Goal: Transaction & Acquisition: Purchase product/service

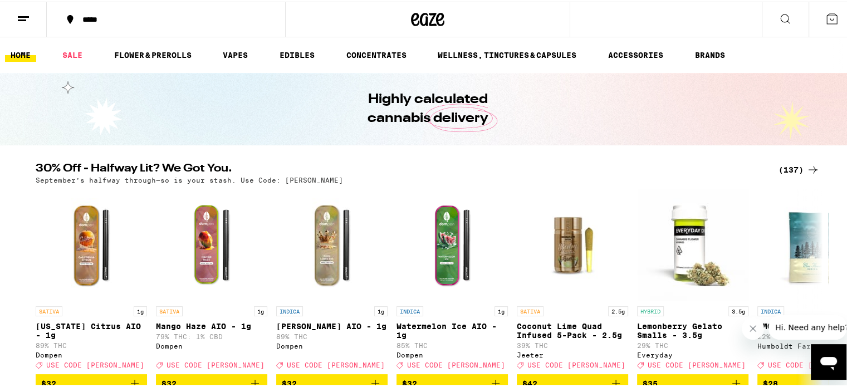
click at [792, 23] on button at bounding box center [785, 18] width 47 height 35
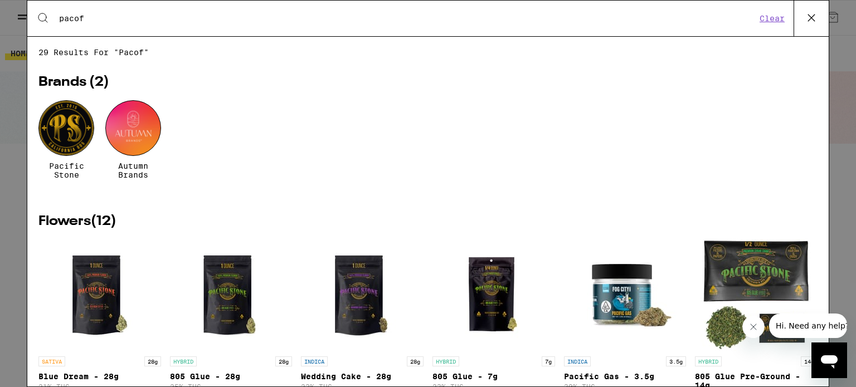
type input "pacof"
click at [74, 147] on div at bounding box center [66, 128] width 56 height 56
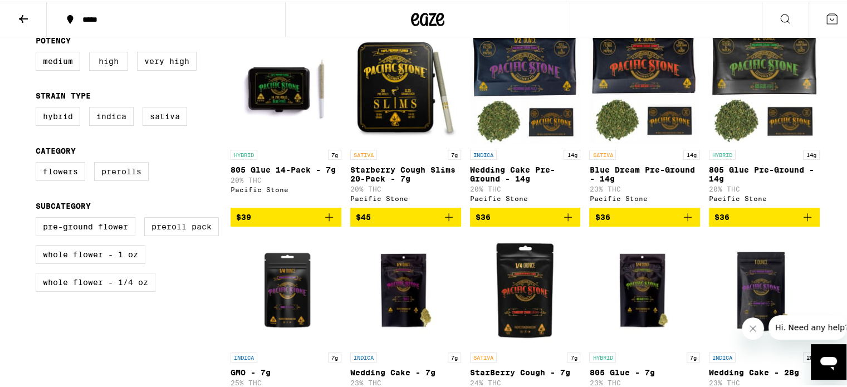
scroll to position [328, 0]
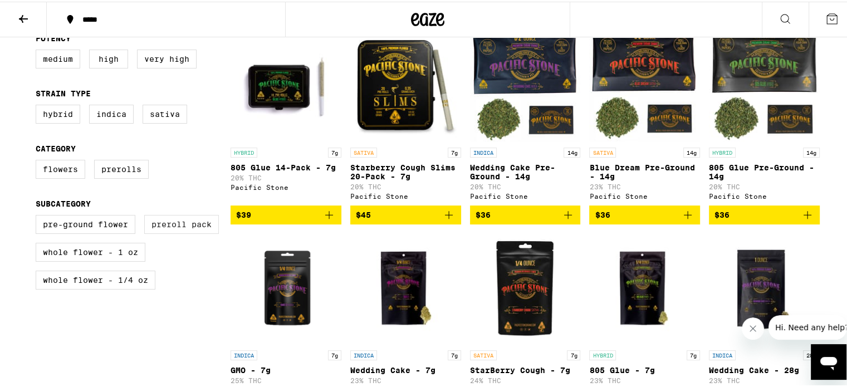
click at [167, 230] on label "Preroll Pack" at bounding box center [181, 222] width 75 height 19
click at [38, 216] on input "Preroll Pack" at bounding box center [38, 215] width 1 height 1
checkbox input "true"
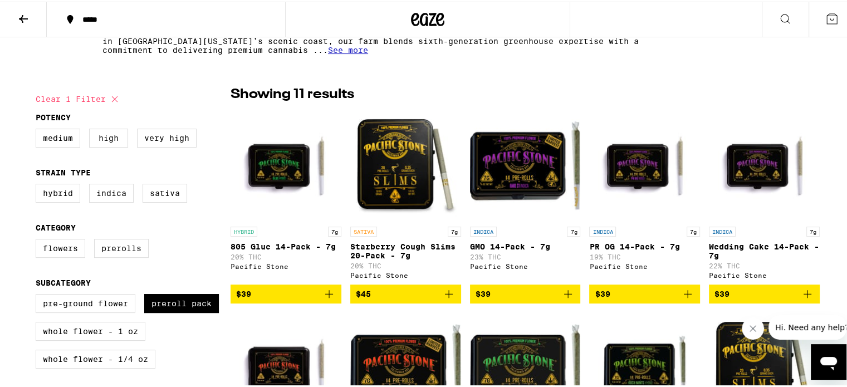
scroll to position [68, 0]
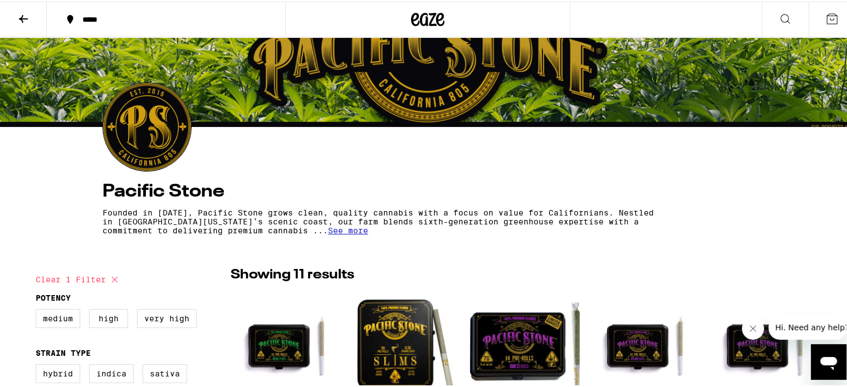
click at [779, 18] on icon at bounding box center [785, 17] width 13 height 13
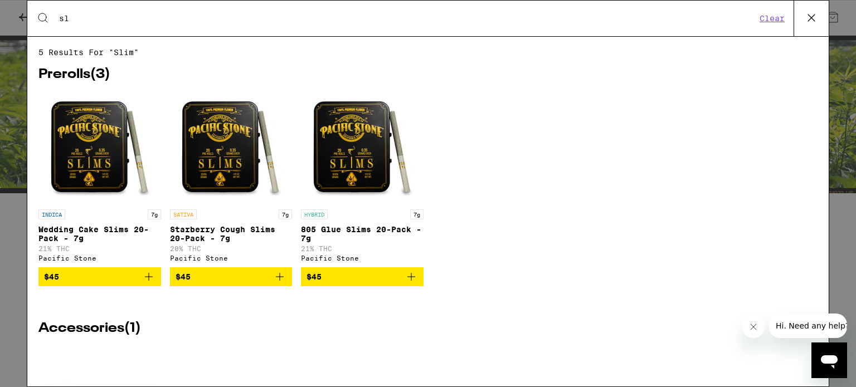
type input "s"
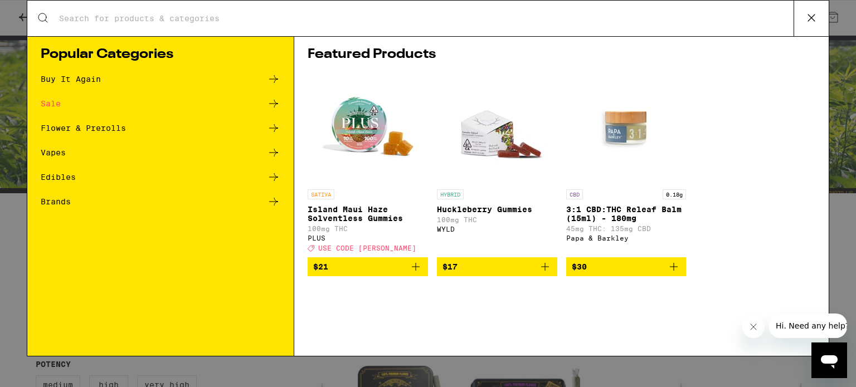
click at [259, 104] on div "Sale" at bounding box center [161, 103] width 240 height 13
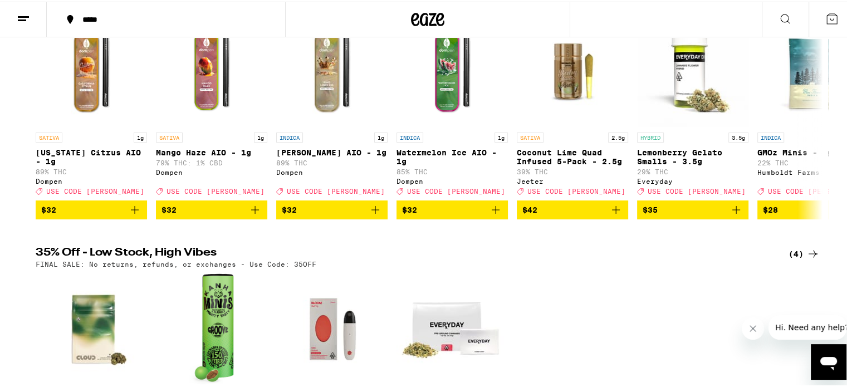
scroll to position [108, 0]
